Goal: Task Accomplishment & Management: Manage account settings

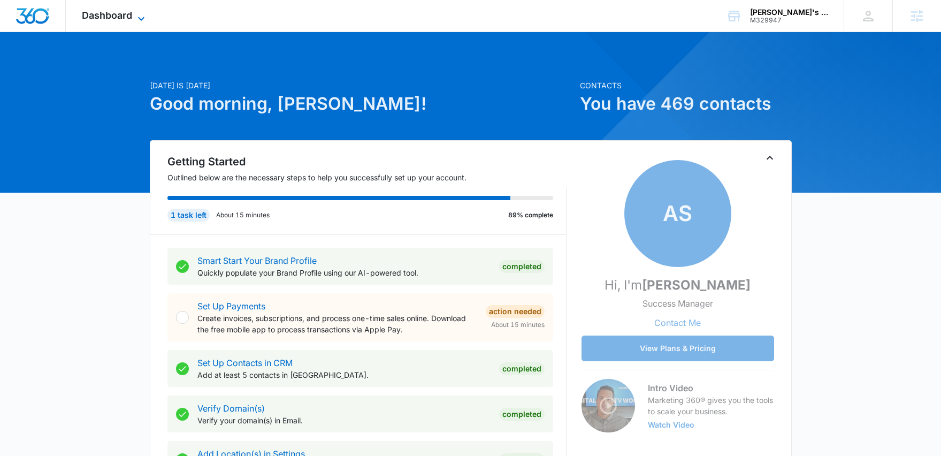
click at [138, 15] on icon at bounding box center [141, 18] width 13 height 13
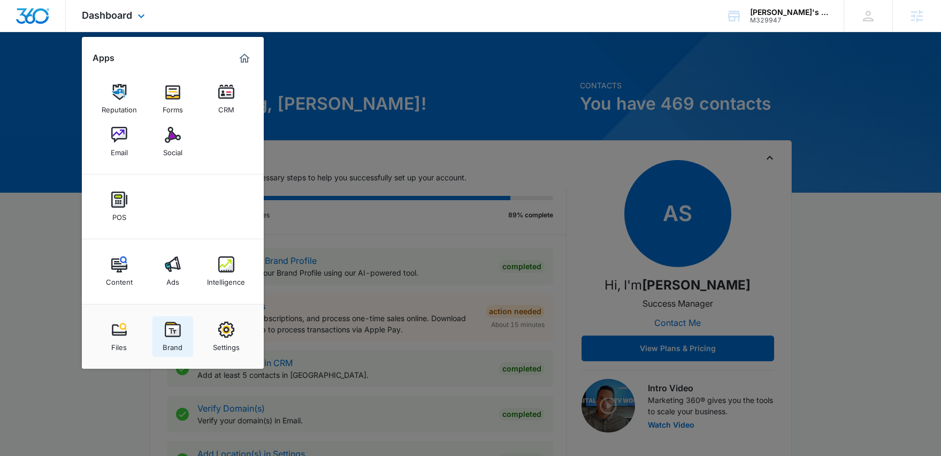
click at [163, 333] on link "Brand" at bounding box center [172, 336] width 41 height 41
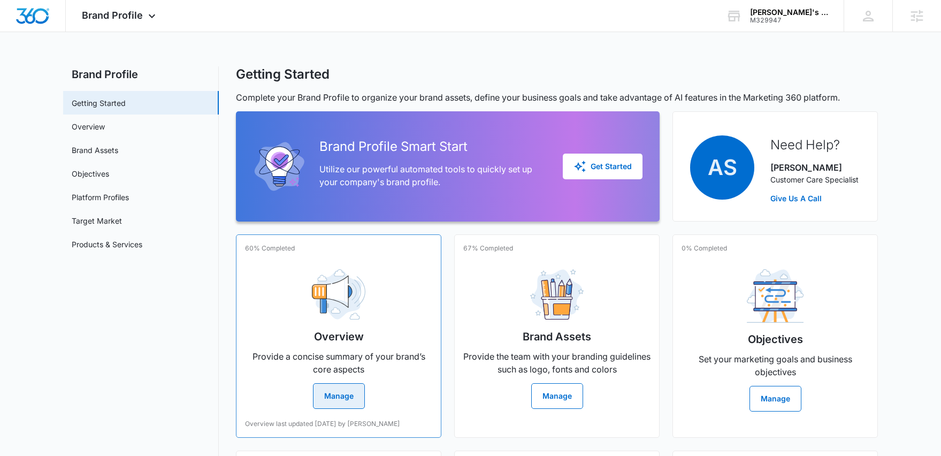
click at [330, 305] on img at bounding box center [338, 294] width 53 height 51
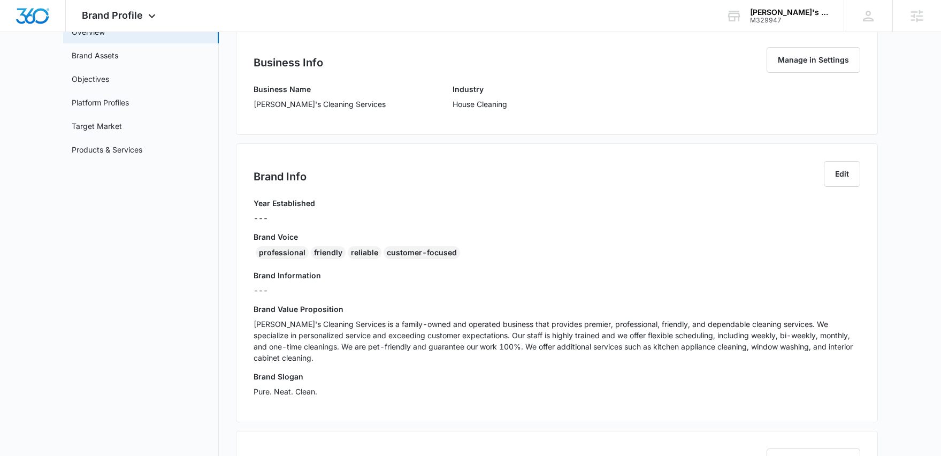
scroll to position [95, 0]
click at [332, 344] on p "[PERSON_NAME]'s Cleaning Services is a family-owned and operated business that …" at bounding box center [556, 340] width 606 height 45
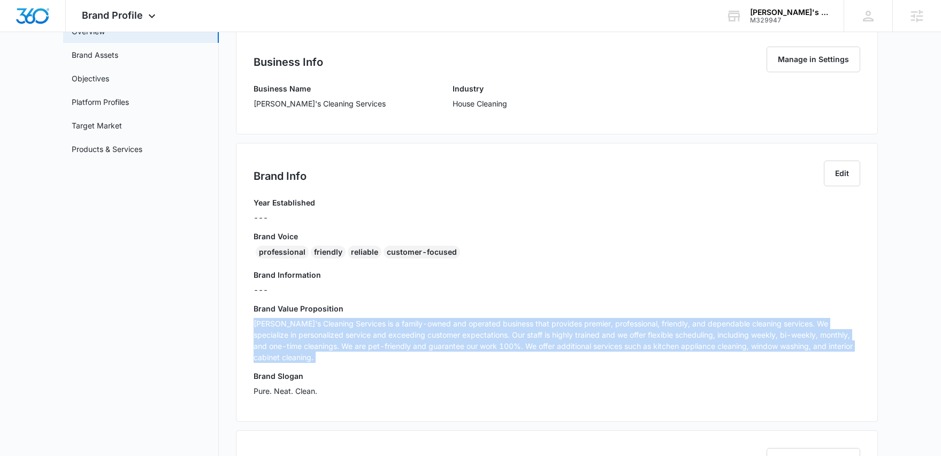
click at [332, 344] on p "[PERSON_NAME]'s Cleaning Services is a family-owned and operated business that …" at bounding box center [556, 340] width 606 height 45
copy p "[PERSON_NAME]'s Cleaning Services is a family-owned and operated business that …"
